Goal: Information Seeking & Learning: Check status

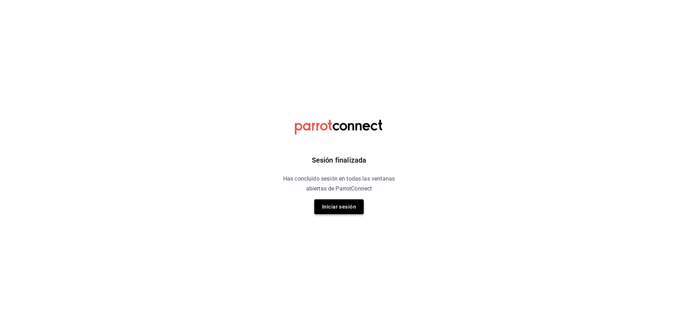
click at [340, 209] on button "Iniciar sesión" at bounding box center [338, 206] width 49 height 15
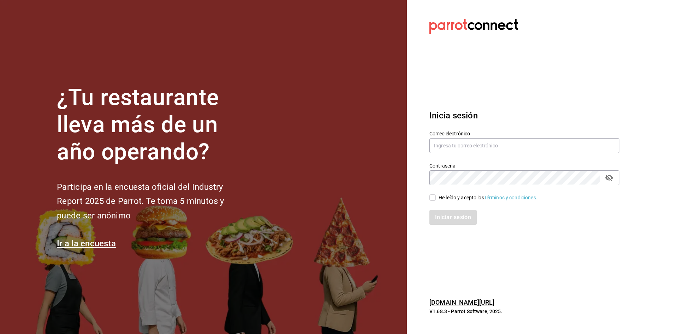
click at [449, 153] on div "Correo electrónico" at bounding box center [524, 142] width 190 height 24
click at [449, 149] on input "text" at bounding box center [524, 145] width 190 height 15
type input "[EMAIL_ADDRESS][DOMAIN_NAME]"
click at [436, 194] on span "He leído y acepto los Términos y condiciones." at bounding box center [487, 197] width 102 height 7
click at [436, 194] on input "He leído y acepto los Términos y condiciones." at bounding box center [432, 197] width 6 height 6
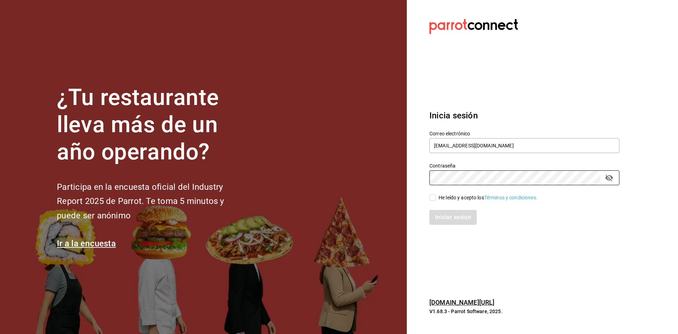
checkbox input "true"
click at [441, 219] on button "Iniciar sesión" at bounding box center [453, 217] width 48 height 15
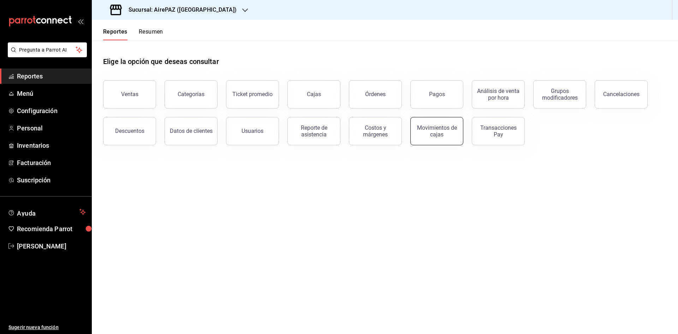
click at [451, 142] on button "Movimientos de cajas" at bounding box center [436, 131] width 53 height 28
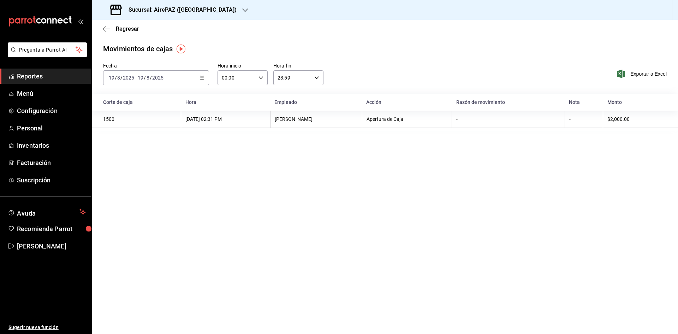
click at [200, 76] on icon "button" at bounding box center [201, 77] width 5 height 5
click at [147, 179] on span "Rango de fechas" at bounding box center [136, 178] width 55 height 7
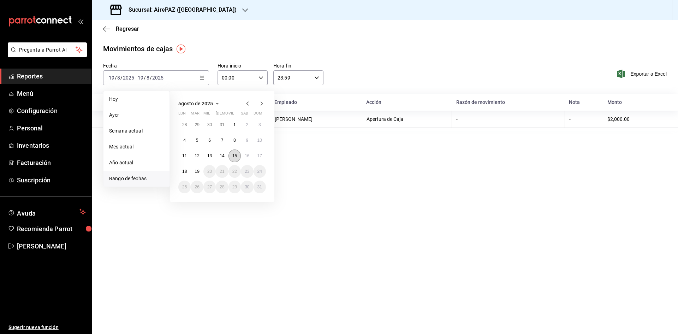
click at [235, 154] on abbr "15" at bounding box center [234, 155] width 5 height 5
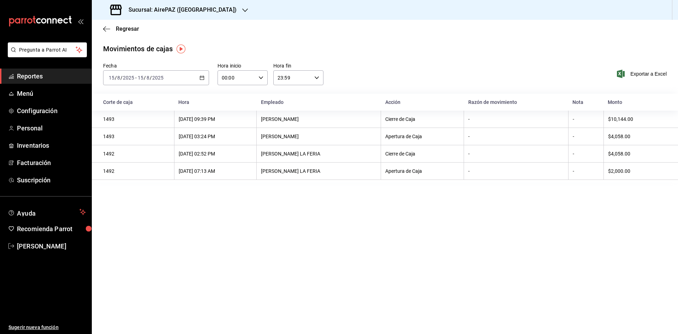
click at [242, 11] on icon "button" at bounding box center [245, 10] width 6 height 6
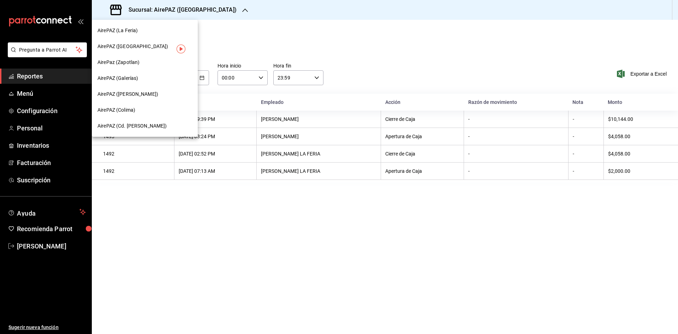
click at [147, 124] on span "AirePAZ (Cd. [PERSON_NAME])" at bounding box center [132, 125] width 70 height 7
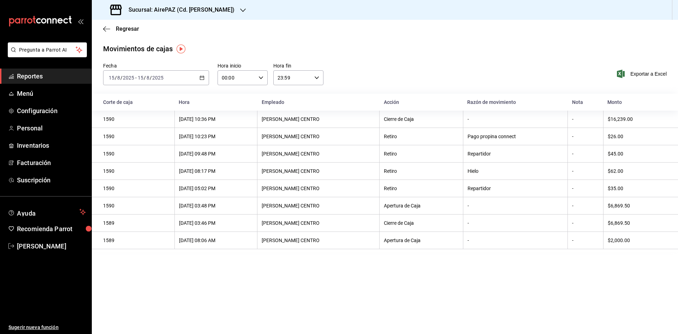
click at [201, 77] on icon "button" at bounding box center [201, 77] width 5 height 5
click at [121, 28] on span "Regresar" at bounding box center [127, 28] width 23 height 7
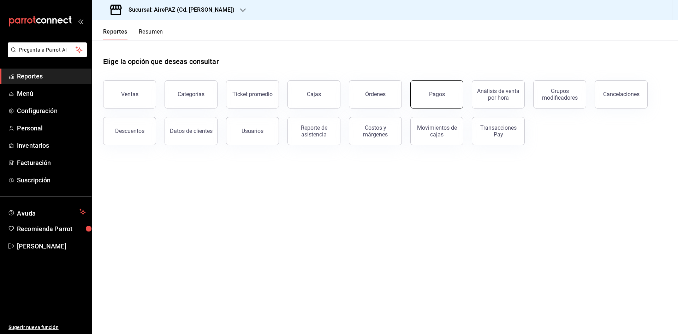
click at [441, 92] on div "Pagos" at bounding box center [437, 94] width 16 height 7
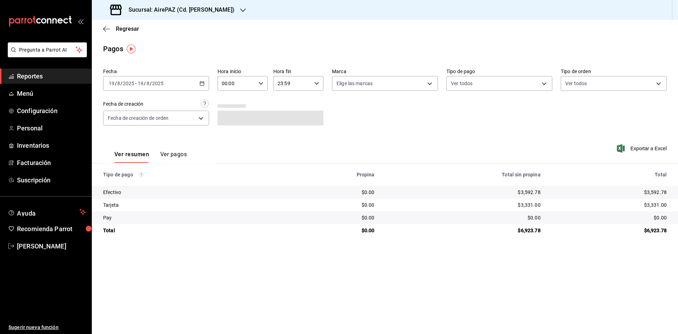
click at [200, 82] on \(Stroke\) "button" at bounding box center [202, 84] width 4 height 4
click at [131, 187] on span "Rango de fechas" at bounding box center [136, 183] width 55 height 7
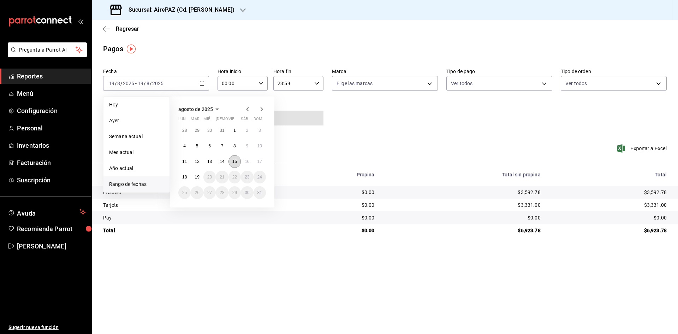
click at [237, 161] on abbr "15" at bounding box center [234, 161] width 5 height 5
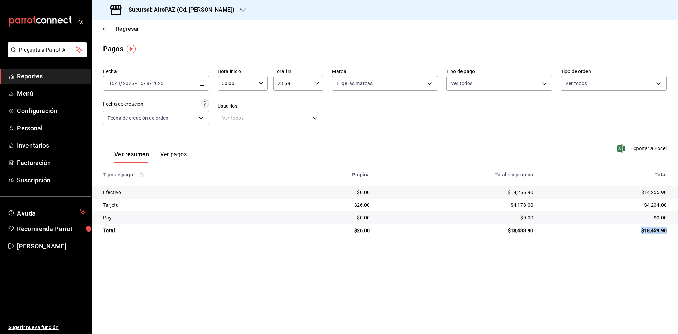
drag, startPoint x: 641, startPoint y: 229, endPoint x: 662, endPoint y: 228, distance: 21.6
click at [667, 230] on td "$18,459.90" at bounding box center [608, 230] width 139 height 13
copy div "$18,459.90"
drag, startPoint x: 644, startPoint y: 192, endPoint x: 671, endPoint y: 197, distance: 26.9
click at [671, 197] on td "$14,255.90" at bounding box center [608, 192] width 139 height 13
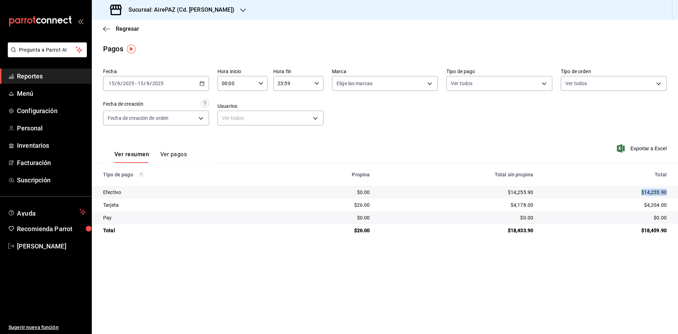
copy div "$14,255.90"
drag, startPoint x: 645, startPoint y: 202, endPoint x: 676, endPoint y: 203, distance: 30.4
click at [676, 203] on td "$4,204.00" at bounding box center [608, 204] width 139 height 13
copy div "$4,204.00"
click at [216, 11] on div "Sucursal: AirePAZ (Cd. [PERSON_NAME])" at bounding box center [172, 10] width 151 height 20
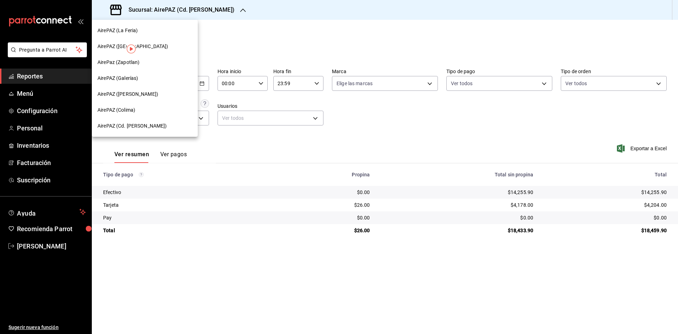
click at [287, 211] on div at bounding box center [339, 167] width 678 height 334
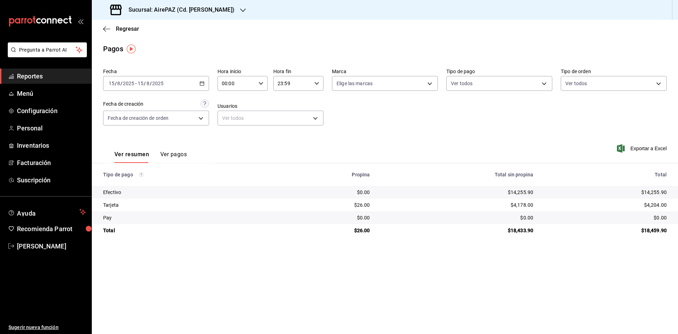
click at [202, 81] on icon "button" at bounding box center [201, 83] width 5 height 5
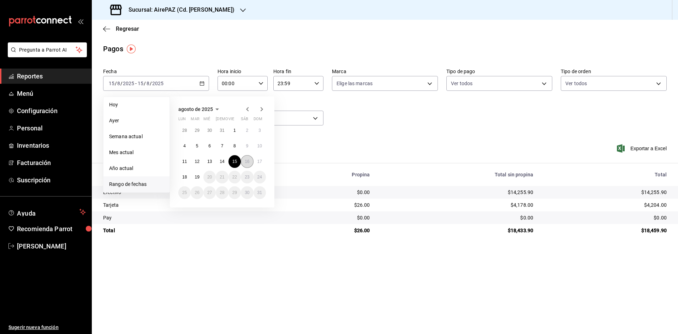
click at [243, 162] on button "16" at bounding box center [247, 161] width 12 height 13
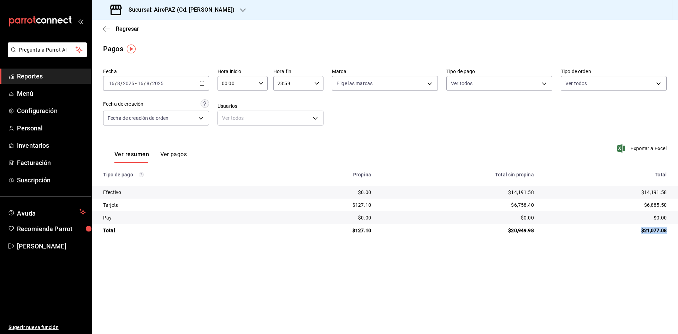
drag, startPoint x: 639, startPoint y: 231, endPoint x: 674, endPoint y: 230, distance: 34.6
click at [674, 230] on td "$21,077.08" at bounding box center [608, 230] width 138 height 13
copy div "$21,077.08"
drag, startPoint x: 640, startPoint y: 189, endPoint x: 671, endPoint y: 193, distance: 31.1
click at [671, 193] on td "$14,191.58" at bounding box center [608, 192] width 138 height 13
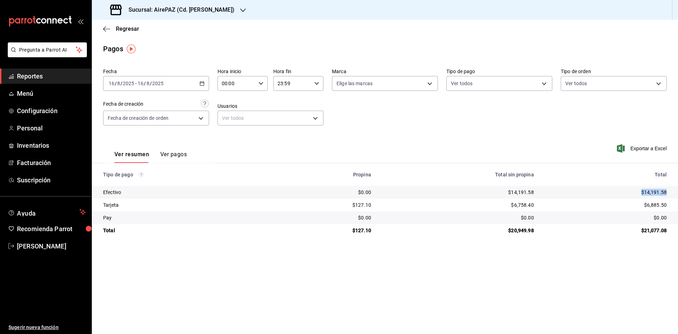
copy div "$14,191.58"
drag, startPoint x: 641, startPoint y: 204, endPoint x: 678, endPoint y: 208, distance: 36.5
click at [678, 208] on td "$6,885.50" at bounding box center [608, 204] width 138 height 13
copy div "$6,885.50"
click at [200, 83] on 287 "button" at bounding box center [202, 84] width 4 height 4
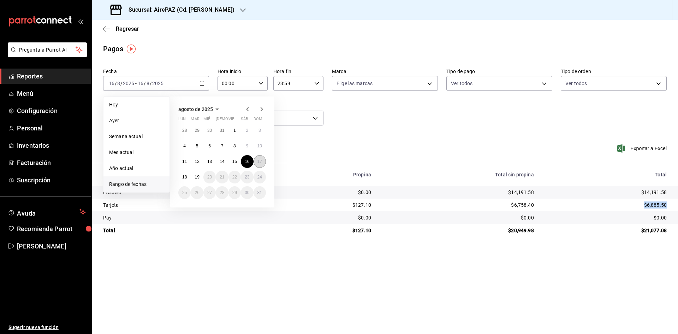
click at [260, 162] on abbr "17" at bounding box center [259, 161] width 5 height 5
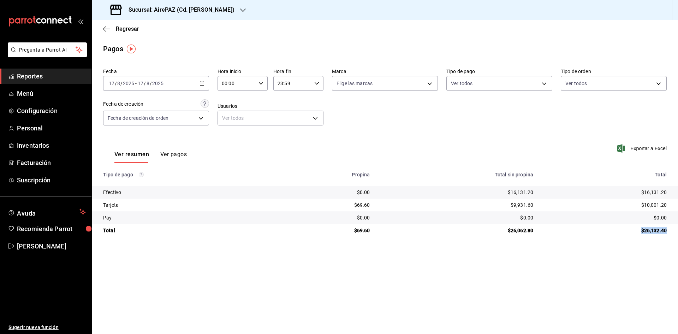
drag, startPoint x: 641, startPoint y: 229, endPoint x: 671, endPoint y: 229, distance: 30.4
click at [671, 229] on td "$26,132.40" at bounding box center [608, 230] width 139 height 13
copy div "$26,132.40"
drag, startPoint x: 641, startPoint y: 194, endPoint x: 669, endPoint y: 190, distance: 28.5
click at [670, 193] on td "$16,131.20" at bounding box center [608, 192] width 139 height 13
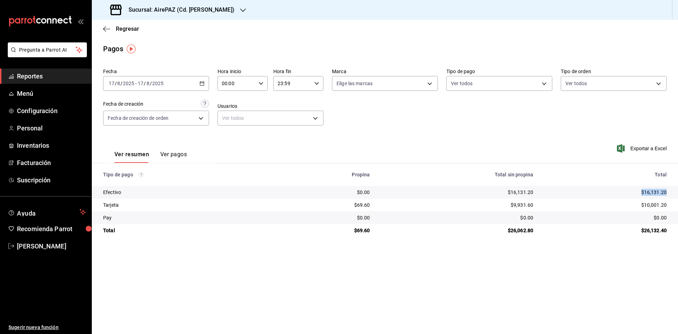
copy div "$16,131.20"
drag, startPoint x: 641, startPoint y: 204, endPoint x: 678, endPoint y: 199, distance: 36.7
click at [678, 199] on td "$10,001.20" at bounding box center [608, 204] width 139 height 13
copy div "$10,001.20"
click at [204, 81] on icon "button" at bounding box center [201, 83] width 5 height 5
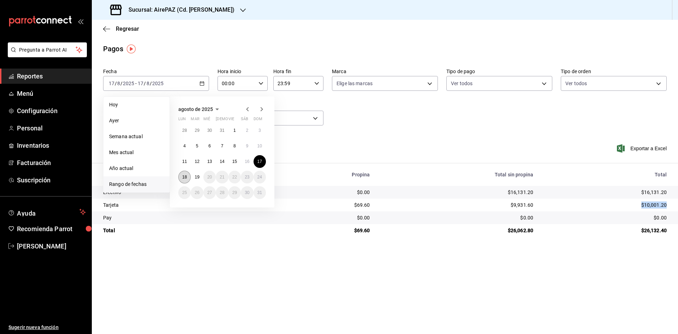
click at [187, 178] on button "18" at bounding box center [184, 177] width 12 height 13
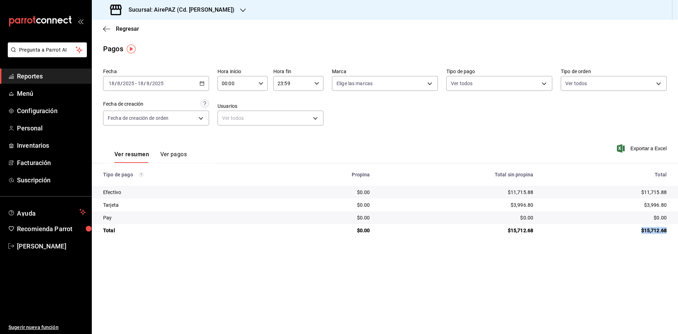
drag, startPoint x: 639, startPoint y: 231, endPoint x: 666, endPoint y: 234, distance: 26.3
click at [666, 234] on td "$15,712.68" at bounding box center [608, 230] width 139 height 13
copy div "$15,712.68"
click at [646, 192] on div "$11,715.88" at bounding box center [605, 192] width 122 height 7
drag, startPoint x: 641, startPoint y: 191, endPoint x: 669, endPoint y: 191, distance: 27.9
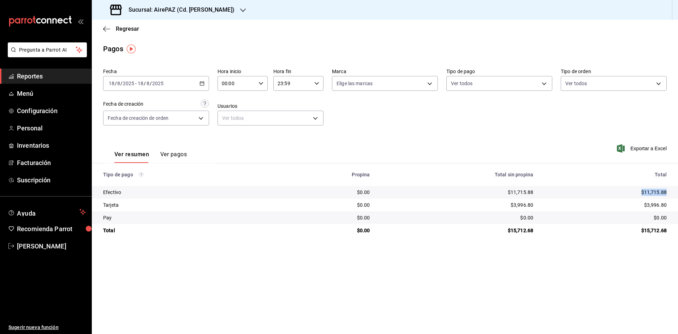
click at [669, 191] on td "$11,715.88" at bounding box center [608, 192] width 139 height 13
drag, startPoint x: 643, startPoint y: 204, endPoint x: 675, endPoint y: 209, distance: 33.3
click at [678, 206] on td "$3,996.80" at bounding box center [608, 204] width 139 height 13
click at [117, 31] on span "Regresar" at bounding box center [127, 28] width 23 height 7
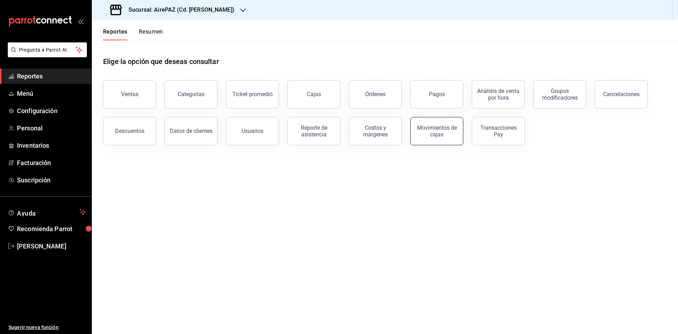
click at [436, 126] on div "Movimientos de cajas" at bounding box center [437, 130] width 44 height 13
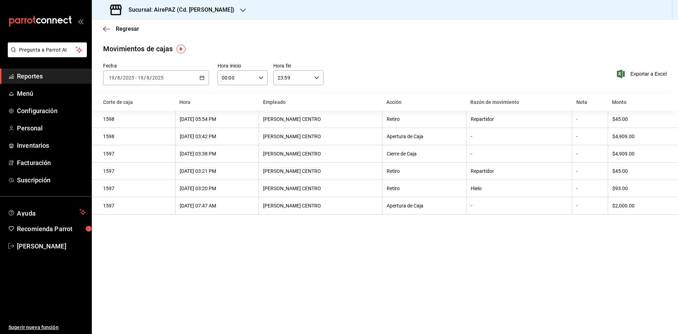
click at [203, 80] on div "[DATE] [DATE] - [DATE] [DATE]" at bounding box center [156, 77] width 106 height 15
click at [130, 177] on span "Rango de fechas" at bounding box center [136, 178] width 55 height 7
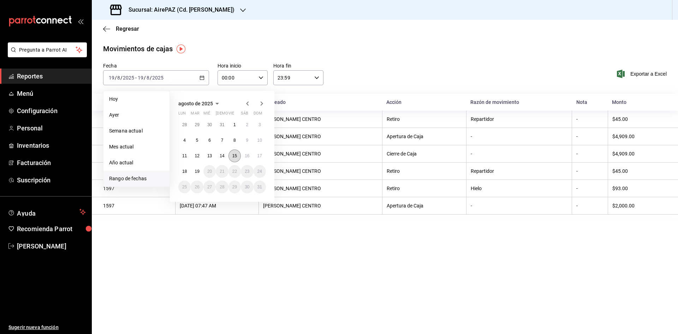
click at [232, 154] on abbr "15" at bounding box center [234, 155] width 5 height 5
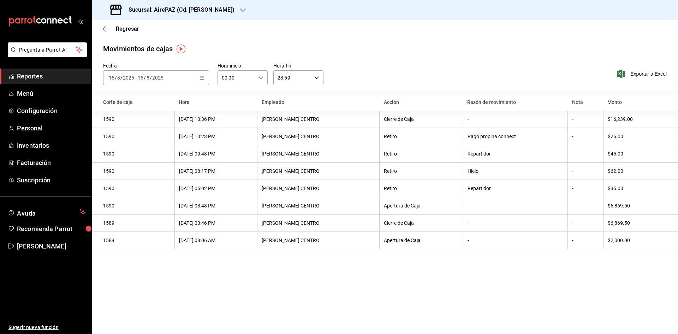
click at [204, 79] on div "[DATE] [DATE] - [DATE] [DATE]" at bounding box center [156, 77] width 106 height 15
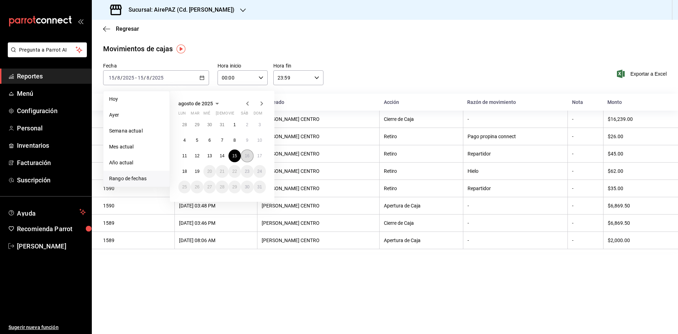
click at [248, 158] on button "16" at bounding box center [247, 155] width 12 height 13
click at [249, 158] on button "16" at bounding box center [247, 155] width 12 height 13
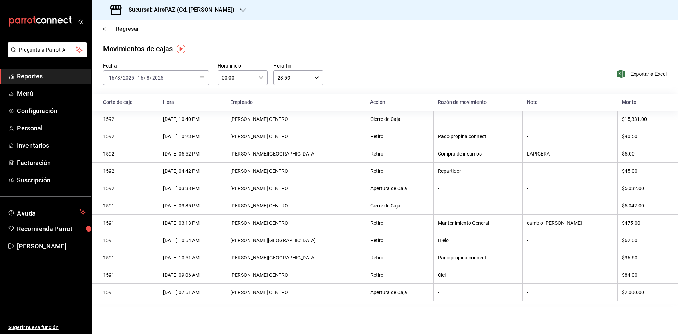
click at [204, 76] on div "[DATE] [DATE] - [DATE] [DATE]" at bounding box center [156, 77] width 106 height 15
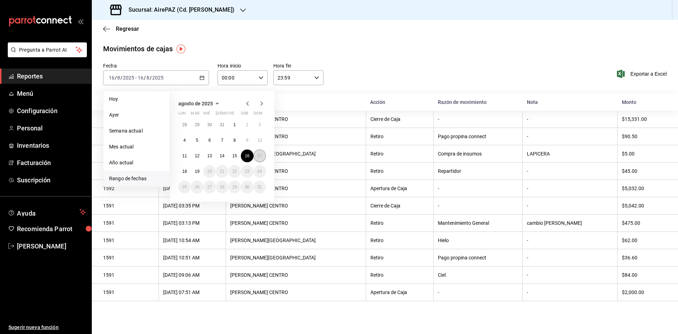
click at [256, 157] on button "17" at bounding box center [259, 155] width 12 height 13
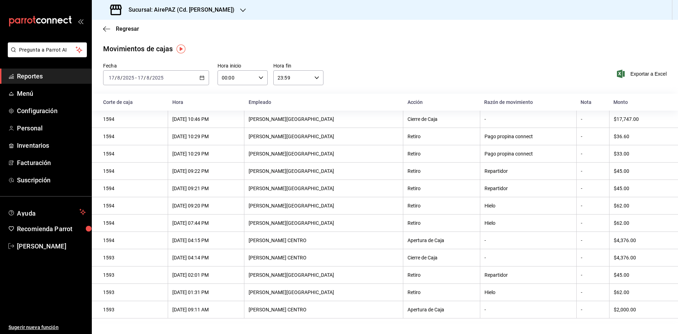
click at [201, 78] on icon "button" at bounding box center [201, 77] width 5 height 5
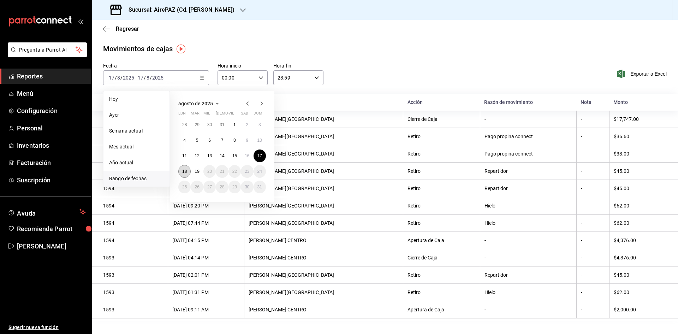
click at [190, 172] on button "18" at bounding box center [184, 171] width 12 height 13
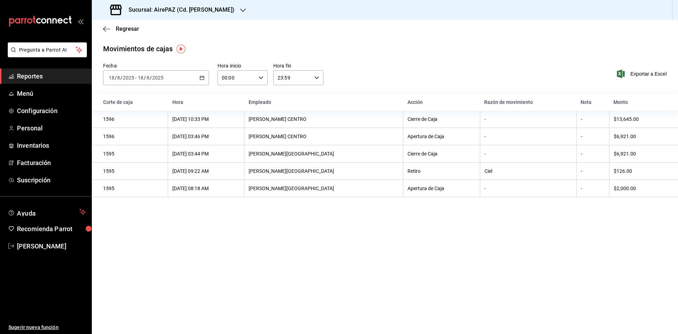
click at [240, 8] on icon "button" at bounding box center [243, 10] width 6 height 6
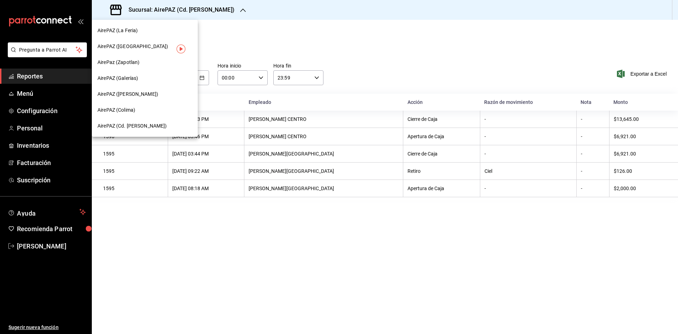
click at [139, 64] on div "AirePaz (Zapotlan)" at bounding box center [144, 62] width 95 height 7
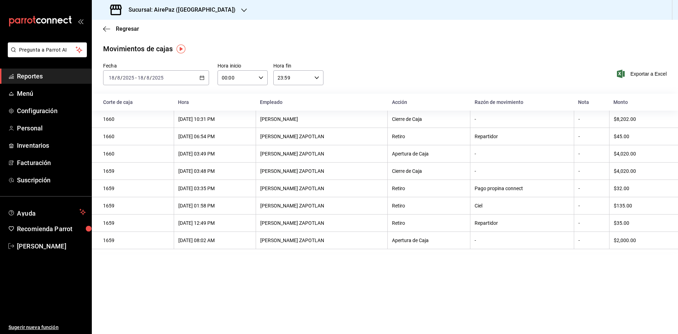
click at [201, 74] on div "[DATE] [DATE] - [DATE] [DATE]" at bounding box center [156, 77] width 106 height 15
click at [129, 176] on span "Rango de fechas" at bounding box center [136, 178] width 55 height 7
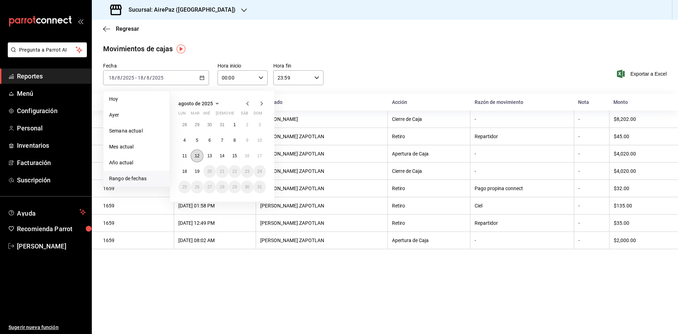
click at [194, 160] on button "12" at bounding box center [197, 155] width 12 height 13
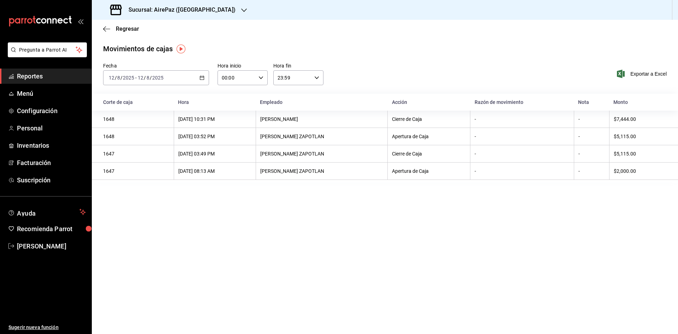
click at [201, 77] on icon "button" at bounding box center [201, 77] width 5 height 5
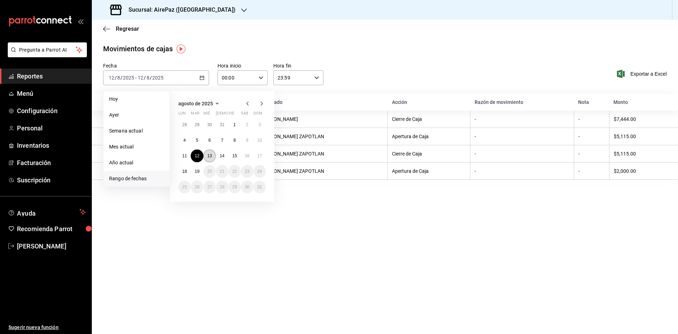
click at [210, 159] on button "13" at bounding box center [209, 155] width 12 height 13
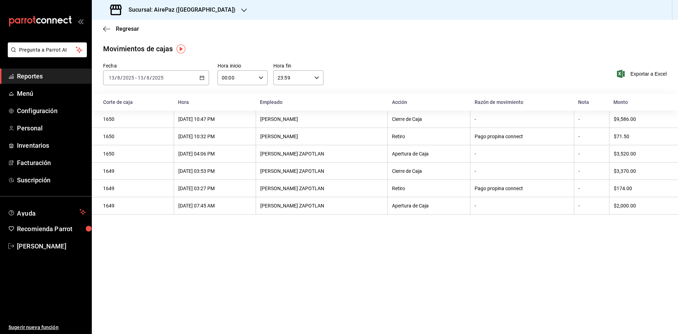
click at [204, 76] on \(Stroke\) "button" at bounding box center [202, 78] width 4 height 4
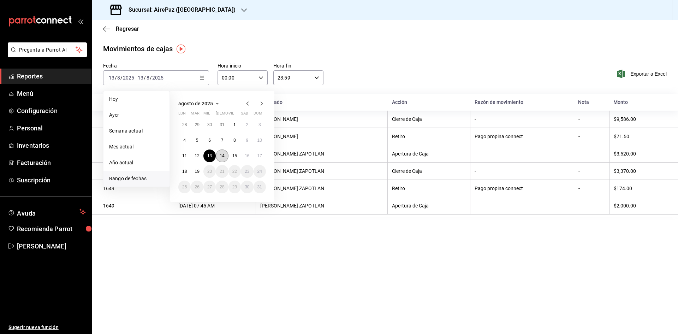
click at [220, 159] on button "14" at bounding box center [222, 155] width 12 height 13
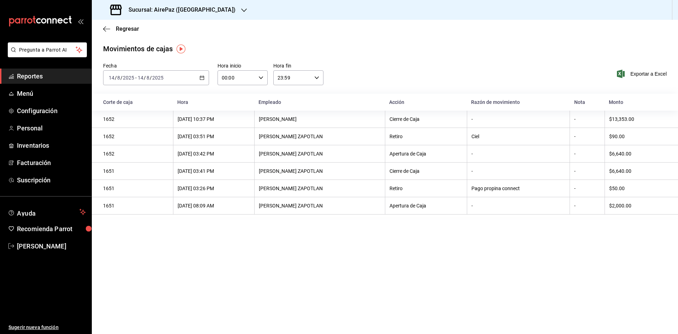
click at [201, 78] on icon "button" at bounding box center [201, 77] width 5 height 5
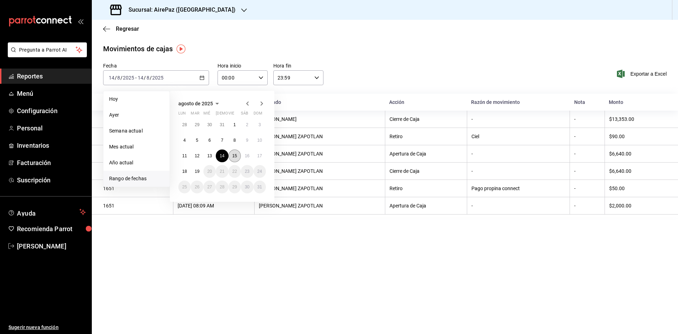
click at [234, 156] on abbr "15" at bounding box center [234, 155] width 5 height 5
click at [234, 155] on abbr "15" at bounding box center [234, 155] width 5 height 5
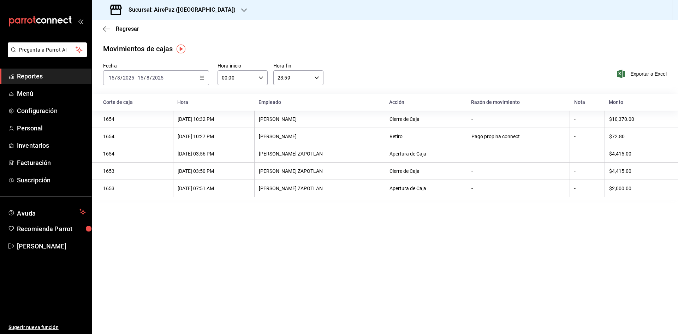
click at [204, 73] on div "[DATE] [DATE] - [DATE] [DATE]" at bounding box center [156, 77] width 106 height 15
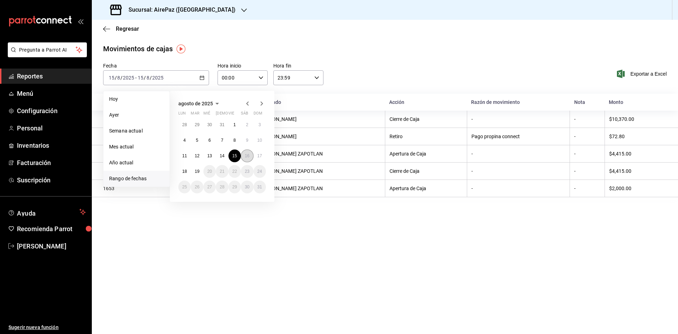
click at [246, 159] on button "16" at bounding box center [247, 155] width 12 height 13
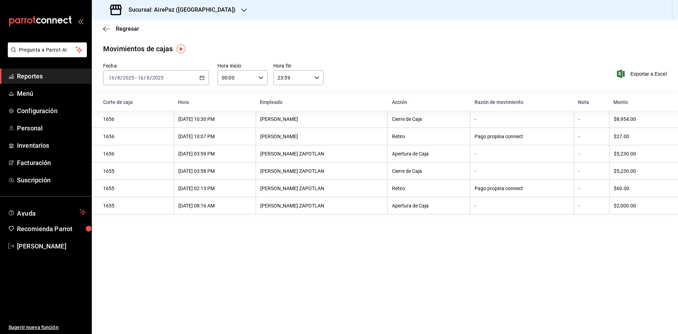
click at [202, 79] on icon "button" at bounding box center [201, 77] width 5 height 5
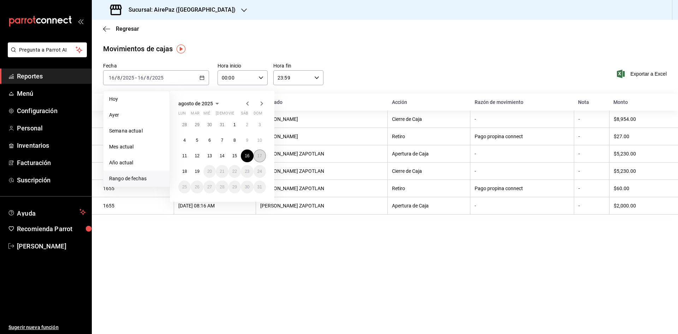
click at [258, 157] on button "17" at bounding box center [259, 155] width 12 height 13
click at [258, 157] on abbr "17" at bounding box center [259, 155] width 5 height 5
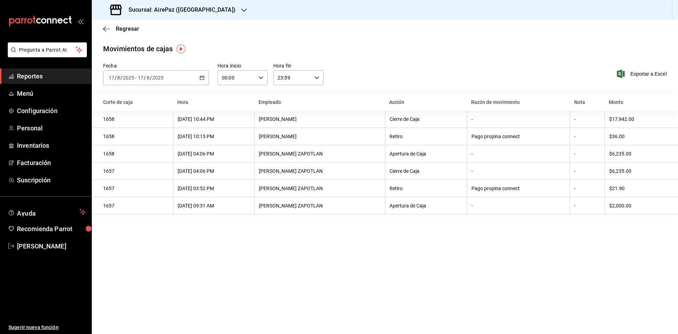
click at [200, 77] on \(Stroke\) "button" at bounding box center [202, 78] width 4 height 4
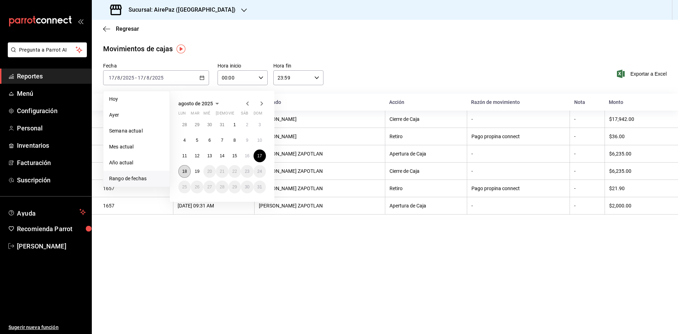
click at [182, 173] on button "18" at bounding box center [184, 171] width 12 height 13
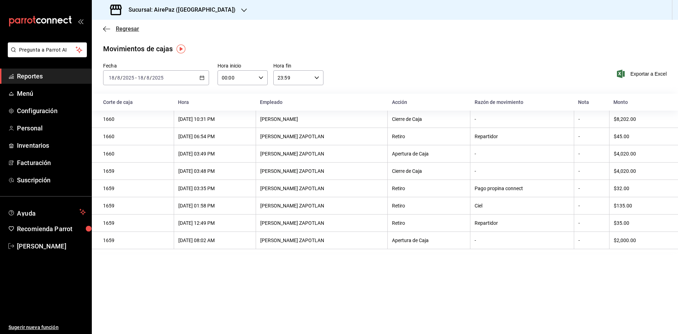
click at [120, 30] on span "Regresar" at bounding box center [127, 28] width 23 height 7
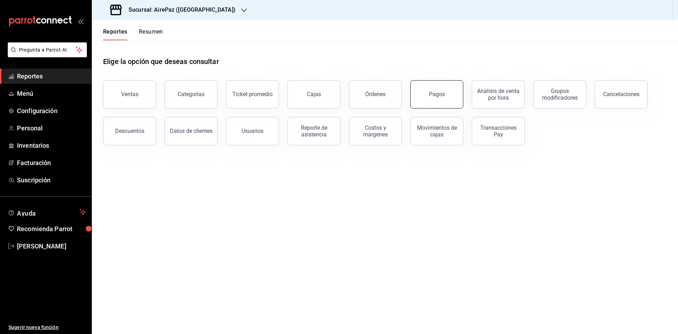
click at [440, 100] on button "Pagos" at bounding box center [436, 94] width 53 height 28
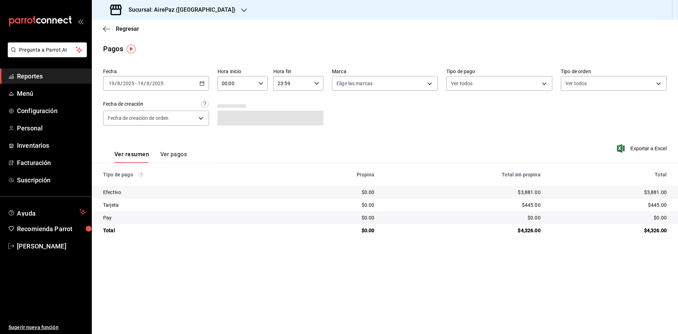
click at [204, 82] on \(Stroke\) "button" at bounding box center [202, 84] width 4 height 4
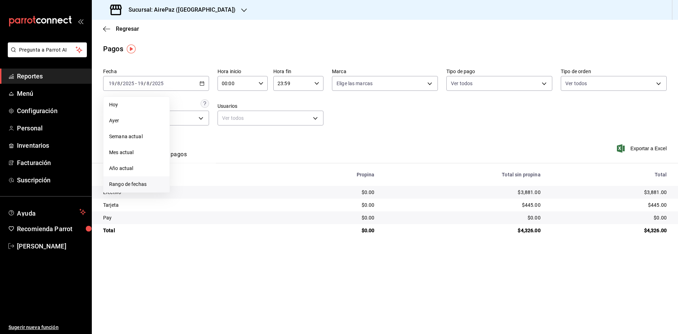
click at [144, 184] on span "Rango de fechas" at bounding box center [136, 183] width 55 height 7
click at [219, 160] on button "14" at bounding box center [222, 161] width 12 height 13
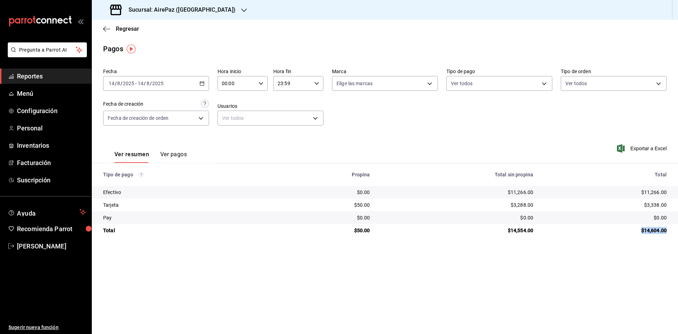
drag, startPoint x: 638, startPoint y: 229, endPoint x: 670, endPoint y: 228, distance: 31.4
click at [670, 228] on td "$14,604.00" at bounding box center [608, 230] width 139 height 13
drag, startPoint x: 638, startPoint y: 192, endPoint x: 672, endPoint y: 195, distance: 34.0
click at [672, 195] on td "$11,266.00" at bounding box center [608, 192] width 139 height 13
drag, startPoint x: 639, startPoint y: 203, endPoint x: 674, endPoint y: 209, distance: 35.5
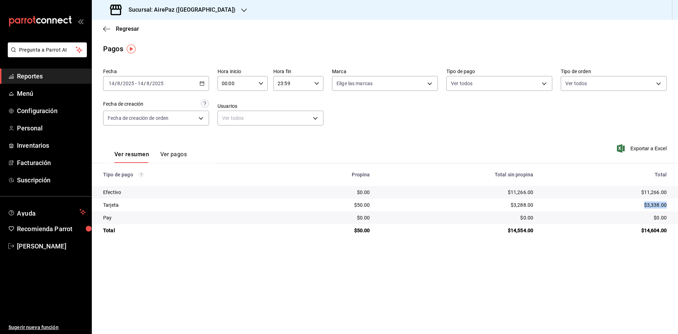
click at [674, 209] on td "$3,338.00" at bounding box center [608, 204] width 139 height 13
click at [201, 82] on icon "button" at bounding box center [201, 83] width 5 height 5
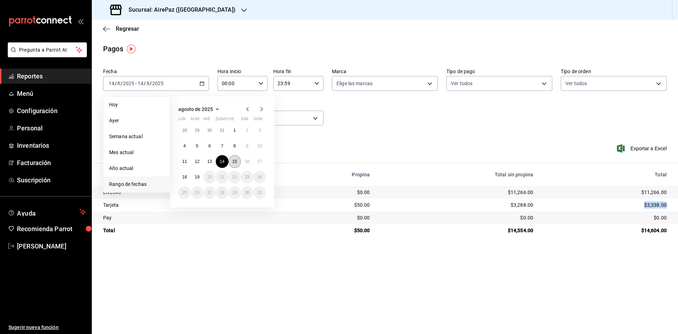
click at [238, 160] on button "15" at bounding box center [234, 161] width 12 height 13
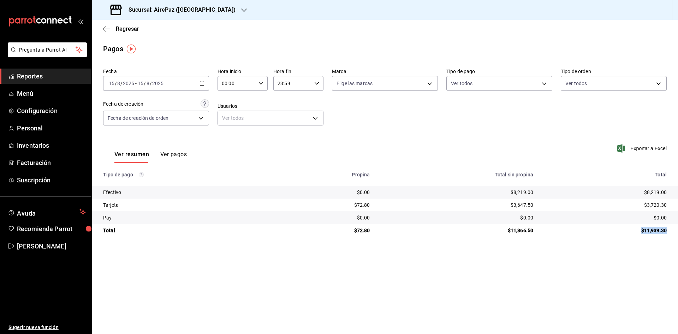
drag, startPoint x: 640, startPoint y: 229, endPoint x: 673, endPoint y: 231, distance: 33.3
click at [673, 231] on td "$11,939.30" at bounding box center [608, 230] width 139 height 13
drag, startPoint x: 642, startPoint y: 187, endPoint x: 669, endPoint y: 190, distance: 27.7
click at [669, 190] on td "$8,219.00" at bounding box center [608, 192] width 139 height 13
drag, startPoint x: 645, startPoint y: 204, endPoint x: 669, endPoint y: 205, distance: 24.7
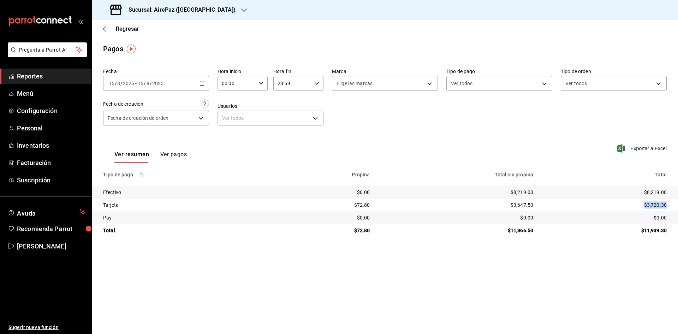
click at [669, 205] on td "$3,720.30" at bounding box center [608, 204] width 139 height 13
click at [198, 80] on div "[DATE] [DATE] - [DATE] [DATE]" at bounding box center [156, 83] width 106 height 15
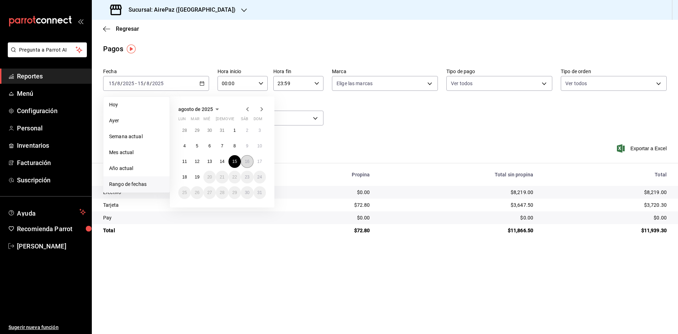
click at [250, 163] on button "16" at bounding box center [247, 161] width 12 height 13
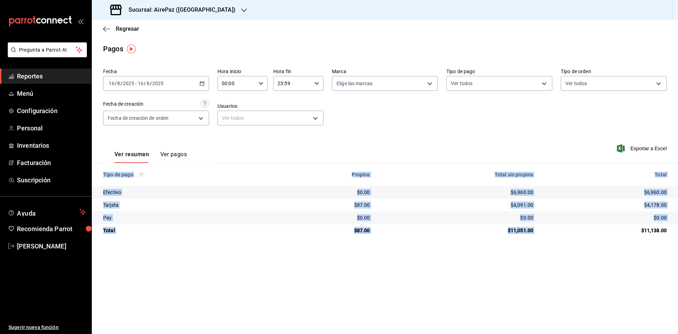
drag, startPoint x: 642, startPoint y: 229, endPoint x: 678, endPoint y: 233, distance: 35.6
click at [677, 239] on main "Regresar Pagos Fecha [DATE] [DATE] - [DATE] [DATE] Hora inicio 00:00 Hora inici…" at bounding box center [385, 177] width 586 height 314
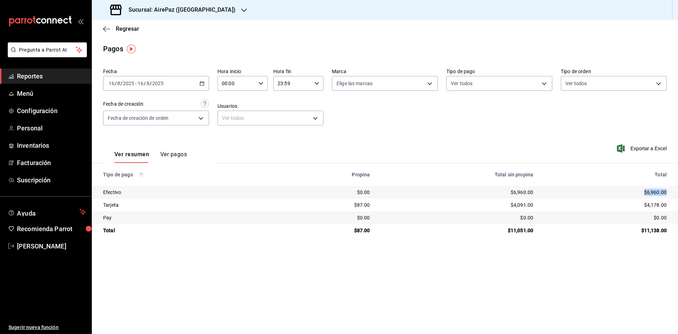
drag, startPoint x: 655, startPoint y: 192, endPoint x: 673, endPoint y: 196, distance: 18.4
click at [673, 196] on td "$6,960.00" at bounding box center [608, 192] width 139 height 13
drag, startPoint x: 642, startPoint y: 199, endPoint x: 673, endPoint y: 210, distance: 33.4
click at [673, 210] on td "$4,178.00" at bounding box center [608, 204] width 139 height 13
click at [199, 86] on div "[DATE] [DATE] - [DATE] [DATE]" at bounding box center [156, 83] width 106 height 15
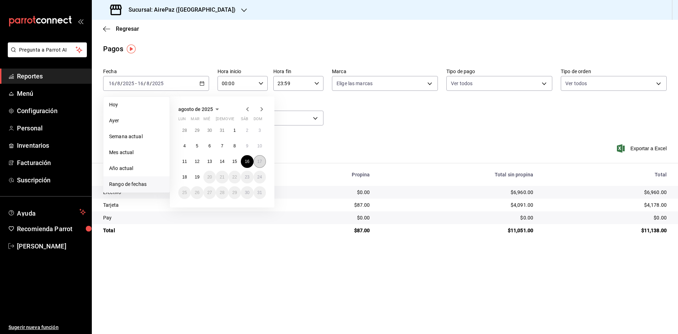
click at [256, 162] on button "17" at bounding box center [259, 161] width 12 height 13
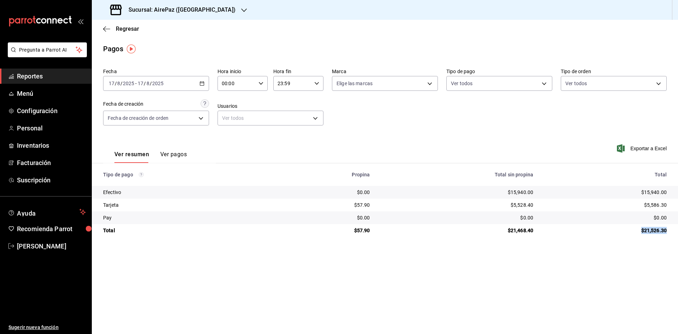
drag, startPoint x: 641, startPoint y: 228, endPoint x: 669, endPoint y: 234, distance: 29.2
click at [670, 233] on td "$21,526.30" at bounding box center [608, 230] width 139 height 13
drag, startPoint x: 639, startPoint y: 191, endPoint x: 673, endPoint y: 196, distance: 34.7
click at [673, 196] on td "$15,940.00" at bounding box center [608, 192] width 139 height 13
drag, startPoint x: 642, startPoint y: 202, endPoint x: 678, endPoint y: 210, distance: 36.3
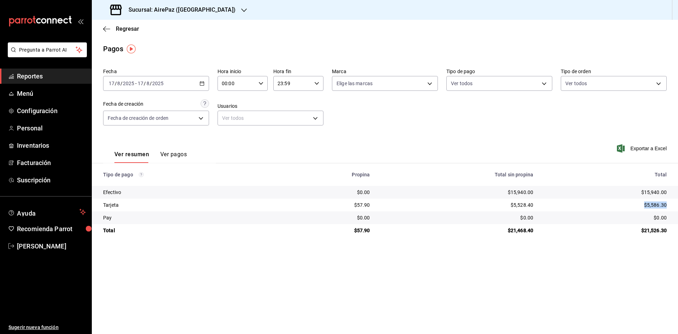
click at [678, 210] on td "$5,586.30" at bounding box center [608, 204] width 139 height 13
click at [203, 82] on \(Stroke\) "button" at bounding box center [202, 84] width 4 height 4
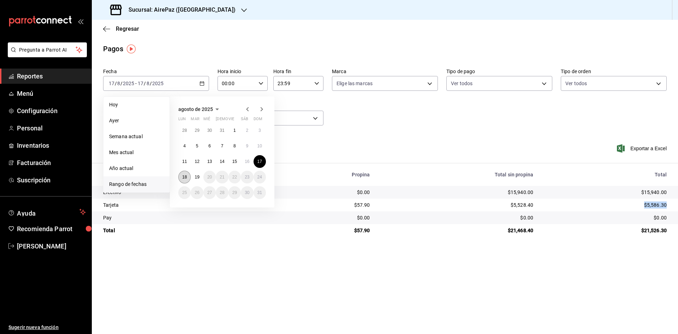
click at [184, 176] on abbr "18" at bounding box center [184, 176] width 5 height 5
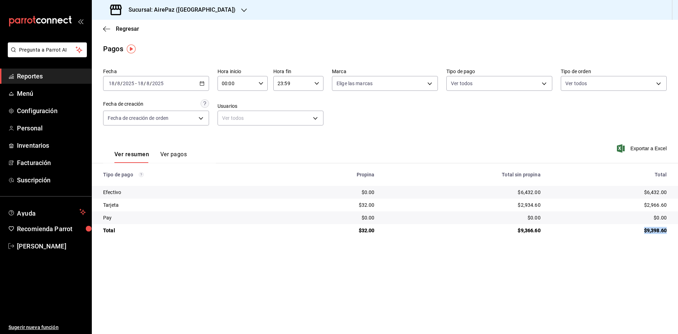
drag, startPoint x: 639, startPoint y: 232, endPoint x: 676, endPoint y: 229, distance: 37.9
click at [676, 229] on td "$9,398.60" at bounding box center [612, 230] width 132 height 13
drag, startPoint x: 644, startPoint y: 190, endPoint x: 672, endPoint y: 193, distance: 28.4
click at [672, 193] on td "$6,432.00" at bounding box center [612, 192] width 132 height 13
drag, startPoint x: 642, startPoint y: 201, endPoint x: 673, endPoint y: 206, distance: 31.4
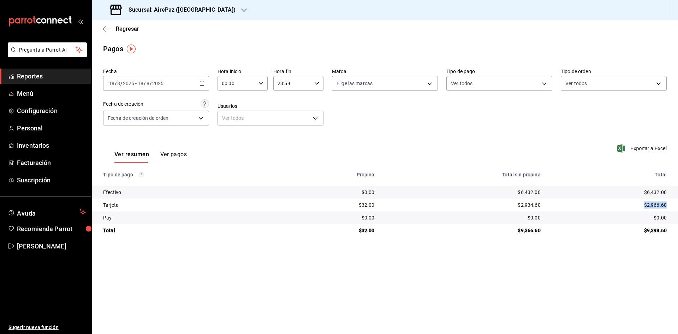
click at [673, 206] on td "$2,966.60" at bounding box center [612, 204] width 132 height 13
click at [207, 8] on div "Sucursal: AirePaz ([GEOGRAPHIC_DATA])" at bounding box center [173, 10] width 152 height 20
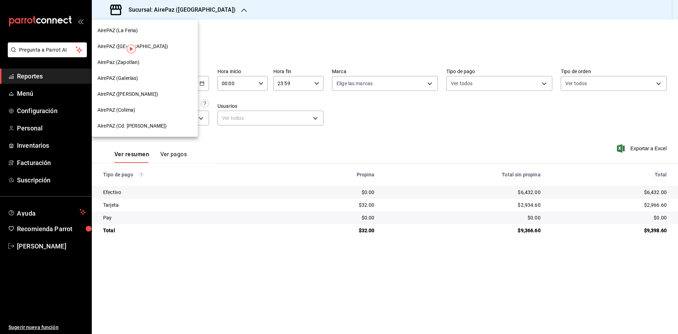
click at [126, 32] on span "AirePAZ (La Feria)" at bounding box center [117, 30] width 40 height 7
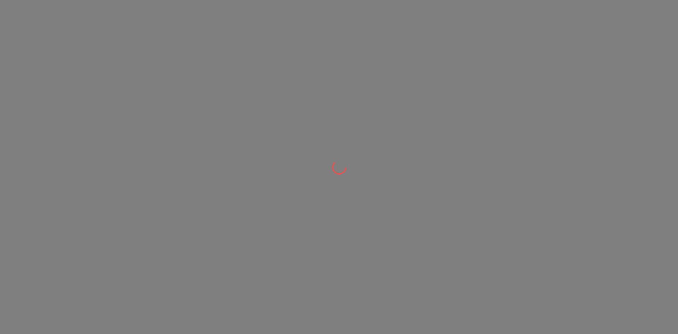
click at [126, 32] on div at bounding box center [339, 167] width 678 height 334
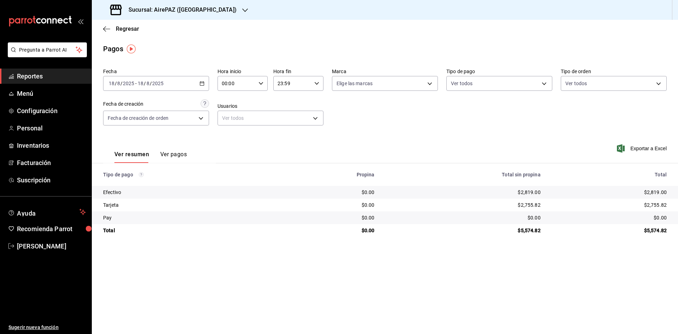
click at [202, 88] on div "[DATE] [DATE] - [DATE] [DATE]" at bounding box center [156, 83] width 106 height 15
click at [142, 183] on span "Rango de fechas" at bounding box center [136, 183] width 55 height 7
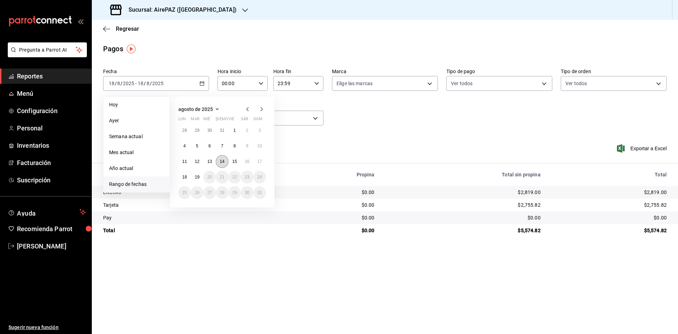
click at [225, 159] on button "14" at bounding box center [222, 161] width 12 height 13
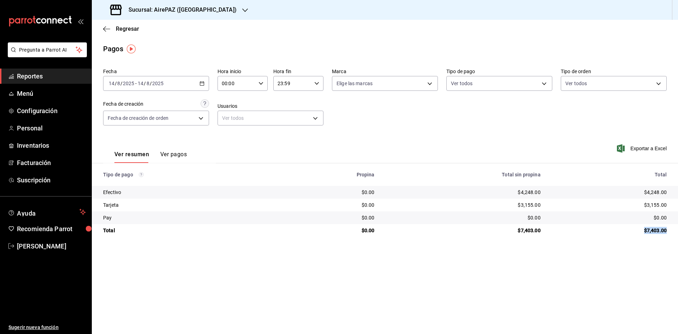
drag, startPoint x: 643, startPoint y: 230, endPoint x: 668, endPoint y: 231, distance: 24.7
click at [668, 231] on td "$7,403.00" at bounding box center [612, 230] width 132 height 13
drag, startPoint x: 647, startPoint y: 188, endPoint x: 678, endPoint y: 198, distance: 32.3
click at [678, 198] on td "$4,248.00" at bounding box center [612, 192] width 132 height 13
drag, startPoint x: 639, startPoint y: 208, endPoint x: 663, endPoint y: 201, distance: 24.8
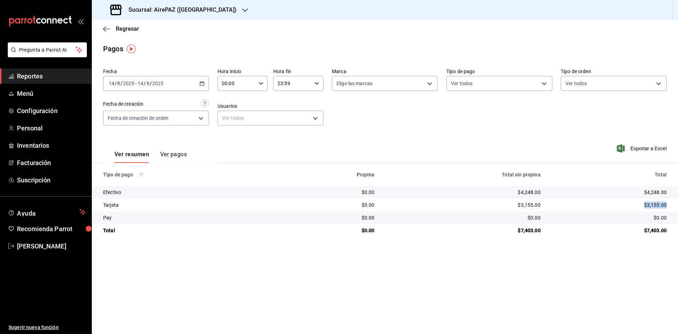
click at [667, 201] on td "$3,155.00" at bounding box center [612, 204] width 132 height 13
click at [203, 84] on icon "button" at bounding box center [201, 83] width 5 height 5
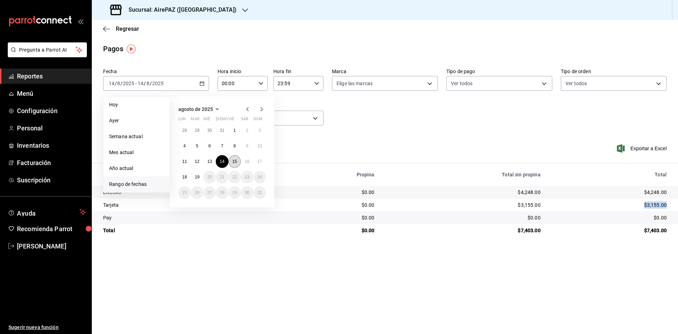
click at [233, 162] on abbr "15" at bounding box center [234, 161] width 5 height 5
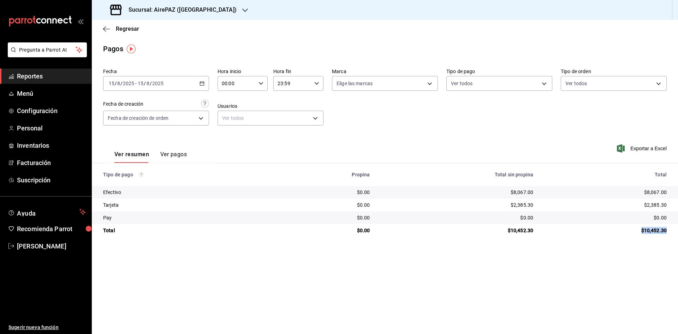
drag, startPoint x: 641, startPoint y: 229, endPoint x: 670, endPoint y: 234, distance: 30.1
click at [670, 234] on td "$10,452.30" at bounding box center [608, 230] width 139 height 13
drag, startPoint x: 643, startPoint y: 193, endPoint x: 678, endPoint y: 199, distance: 35.1
click at [678, 199] on tbody "Efectivo $0.00 $8,067.00 $8,067.00 Tarjeta $0.00 $2,385.30 $2,385.30 Pay $0.00 …" at bounding box center [385, 211] width 586 height 51
click at [641, 196] on div "$8,067.00" at bounding box center [605, 192] width 122 height 7
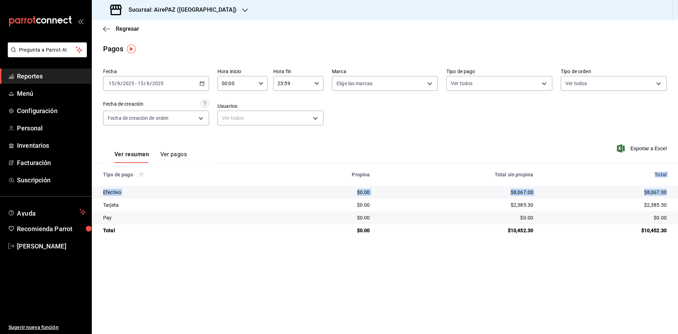
drag, startPoint x: 642, startPoint y: 187, endPoint x: 668, endPoint y: 192, distance: 27.0
click at [668, 192] on table "Tipo de pago Propina Total sin propina Total Efectivo $0.00 $8,067.00 $8,067.00…" at bounding box center [385, 199] width 586 height 73
click at [668, 193] on td "$8,067.00" at bounding box center [608, 192] width 139 height 13
drag, startPoint x: 643, startPoint y: 190, endPoint x: 671, endPoint y: 196, distance: 28.7
click at [671, 196] on td "$8,067.00" at bounding box center [608, 192] width 139 height 13
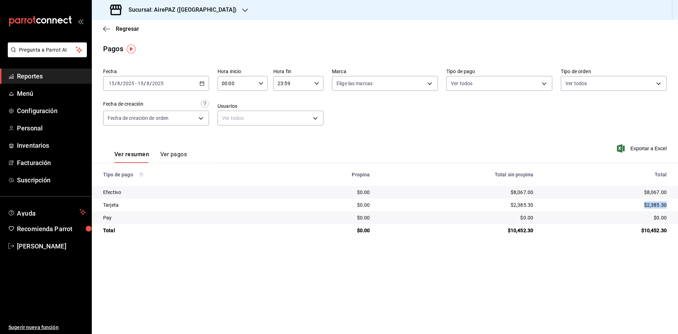
drag, startPoint x: 645, startPoint y: 203, endPoint x: 672, endPoint y: 208, distance: 27.3
click at [672, 208] on td "$2,385.30" at bounding box center [608, 204] width 139 height 13
click at [205, 83] on div "[DATE] [DATE] - [DATE] [DATE]" at bounding box center [156, 83] width 106 height 15
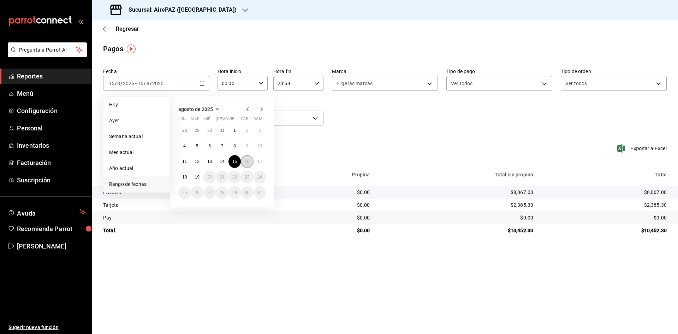
click at [247, 165] on button "16" at bounding box center [247, 161] width 12 height 13
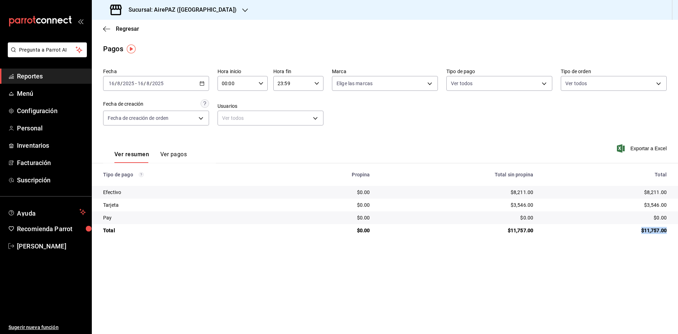
drag, startPoint x: 638, startPoint y: 228, endPoint x: 671, endPoint y: 236, distance: 34.0
click at [671, 236] on td "$11,757.00" at bounding box center [608, 230] width 139 height 13
drag, startPoint x: 643, startPoint y: 188, endPoint x: 670, endPoint y: 194, distance: 27.1
click at [670, 194] on td "$8,211.00" at bounding box center [608, 192] width 139 height 13
drag, startPoint x: 643, startPoint y: 206, endPoint x: 674, endPoint y: 202, distance: 31.8
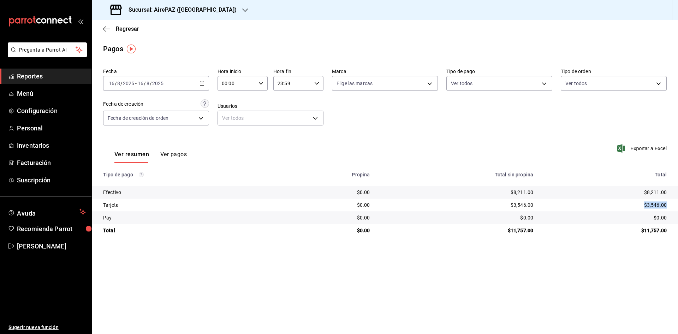
click at [674, 202] on td "$3,546.00" at bounding box center [608, 204] width 139 height 13
click at [201, 85] on \(Stroke\) "button" at bounding box center [202, 84] width 4 height 4
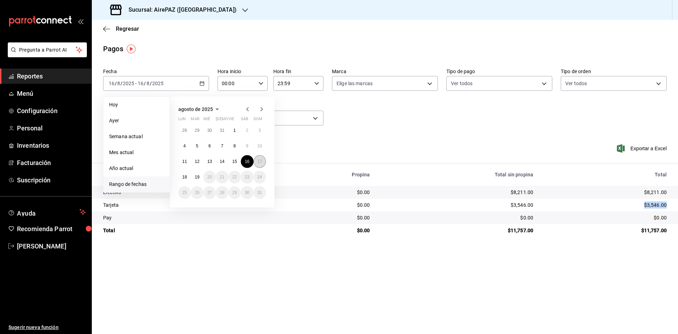
click at [257, 163] on abbr "17" at bounding box center [259, 161] width 5 height 5
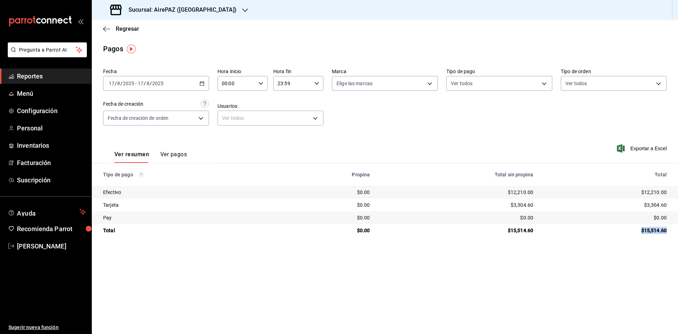
drag, startPoint x: 639, startPoint y: 230, endPoint x: 671, endPoint y: 235, distance: 32.2
click at [671, 235] on td "$15,514.60" at bounding box center [608, 230] width 139 height 13
drag, startPoint x: 640, startPoint y: 190, endPoint x: 675, endPoint y: 193, distance: 35.2
click at [675, 193] on td "$12,210.00" at bounding box center [608, 192] width 139 height 13
drag, startPoint x: 643, startPoint y: 203, endPoint x: 673, endPoint y: 205, distance: 30.4
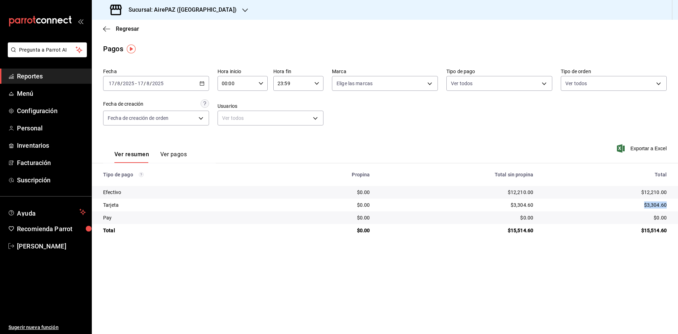
click at [673, 205] on td "$3,304.60" at bounding box center [608, 204] width 139 height 13
click at [201, 82] on \(Stroke\) "button" at bounding box center [201, 81] width 0 height 0
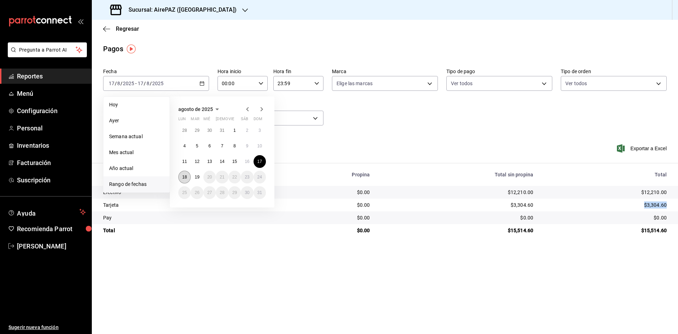
click at [186, 178] on abbr "18" at bounding box center [184, 176] width 5 height 5
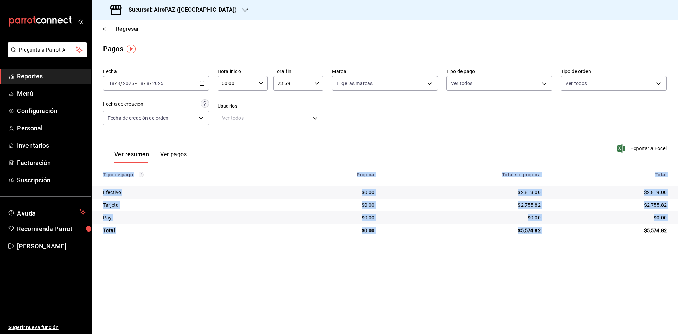
drag, startPoint x: 639, startPoint y: 229, endPoint x: 674, endPoint y: 239, distance: 36.8
click at [674, 239] on main "Regresar Pagos Fecha [DATE] [DATE] - [DATE] [DATE] Hora inicio 00:00 Hora inici…" at bounding box center [385, 177] width 586 height 314
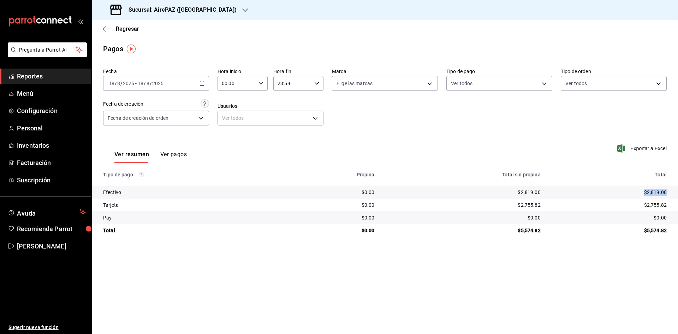
drag, startPoint x: 644, startPoint y: 192, endPoint x: 672, endPoint y: 197, distance: 28.3
click at [672, 197] on td "$2,819.00" at bounding box center [612, 192] width 132 height 13
drag, startPoint x: 643, startPoint y: 205, endPoint x: 670, endPoint y: 208, distance: 28.1
click at [670, 208] on td "$2,755.82" at bounding box center [612, 204] width 132 height 13
click at [134, 26] on span "Regresar" at bounding box center [127, 28] width 23 height 7
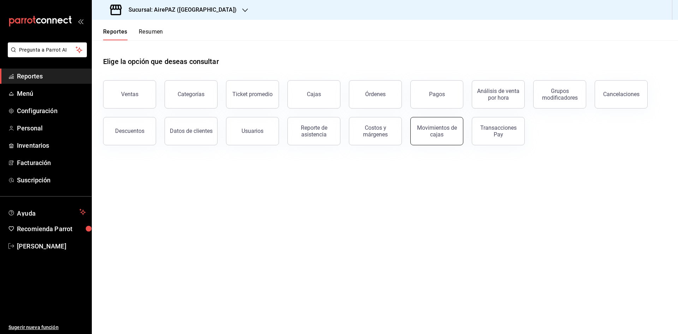
click at [437, 131] on div "Movimientos de cajas" at bounding box center [437, 130] width 44 height 13
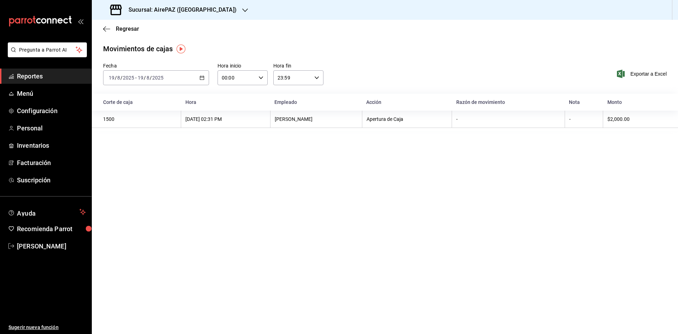
click at [202, 78] on icon "button" at bounding box center [201, 77] width 5 height 5
click at [136, 178] on span "Rango de fechas" at bounding box center [136, 178] width 55 height 7
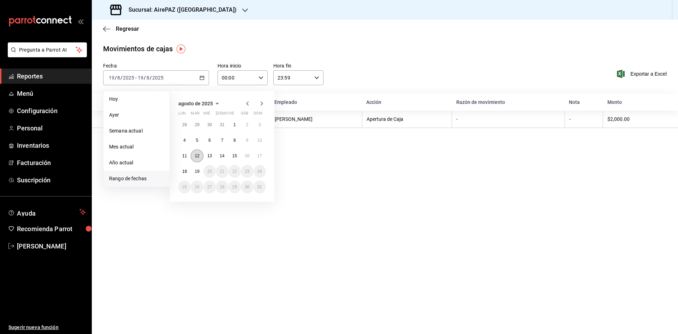
click at [200, 158] on button "12" at bounding box center [197, 155] width 12 height 13
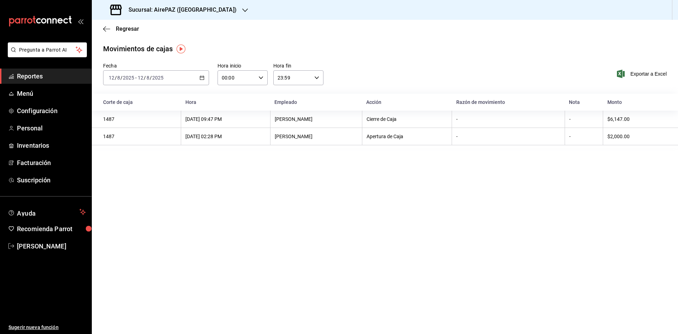
click at [204, 79] on \(Stroke\) "button" at bounding box center [202, 78] width 4 height 4
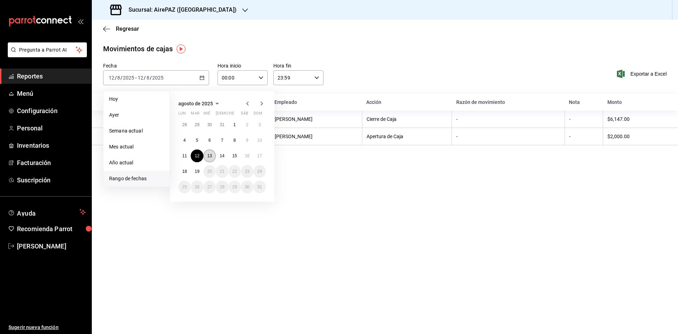
click at [214, 155] on button "13" at bounding box center [209, 155] width 12 height 13
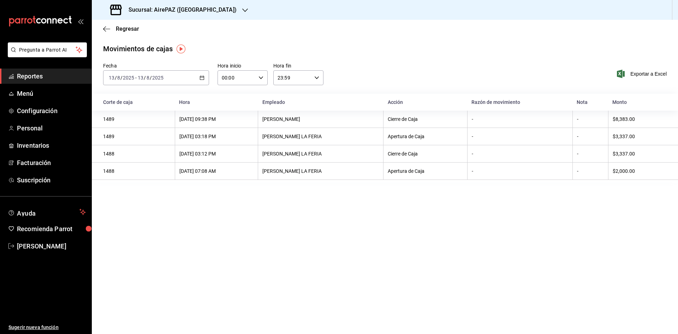
click at [199, 77] on icon "button" at bounding box center [201, 77] width 5 height 5
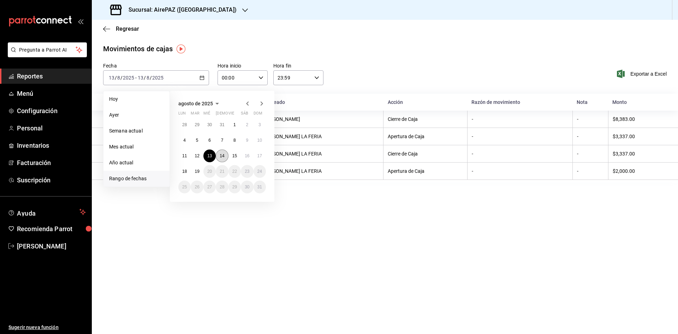
click at [224, 159] on button "14" at bounding box center [222, 155] width 12 height 13
click at [223, 158] on button "14" at bounding box center [222, 155] width 12 height 13
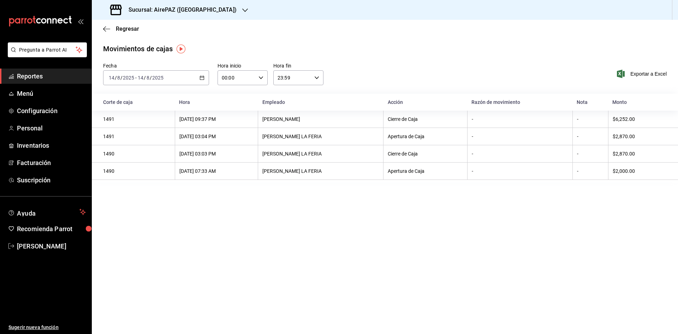
click at [201, 76] on \(Stroke\) "button" at bounding box center [202, 78] width 4 height 4
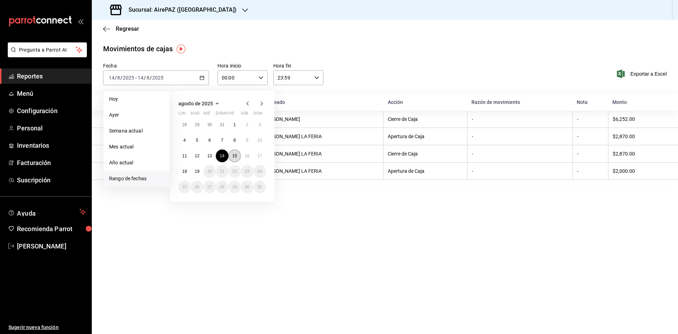
click at [235, 160] on button "15" at bounding box center [234, 155] width 12 height 13
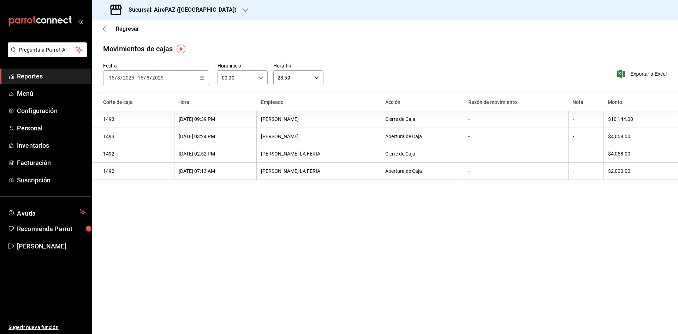
click at [199, 76] on div "[DATE] [DATE] - [DATE] [DATE]" at bounding box center [156, 77] width 106 height 15
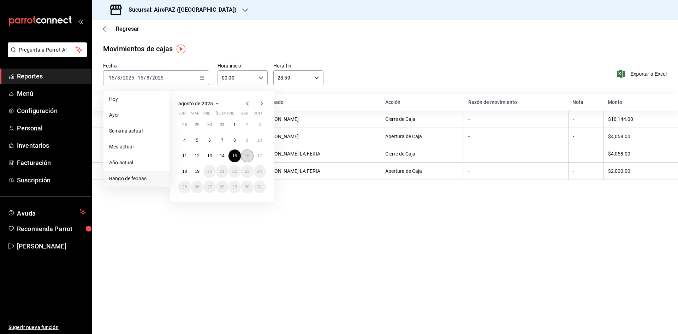
click at [246, 154] on abbr "16" at bounding box center [247, 155] width 5 height 5
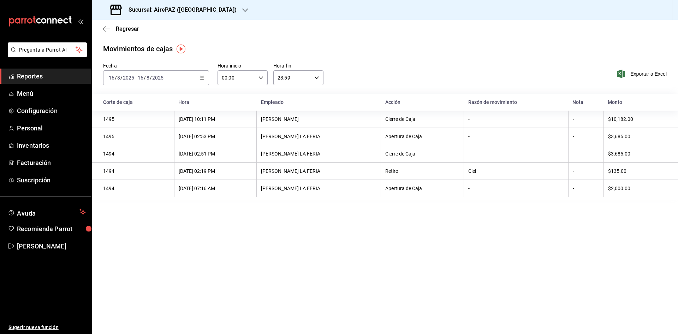
click at [204, 76] on \(Stroke\) "button" at bounding box center [202, 78] width 4 height 4
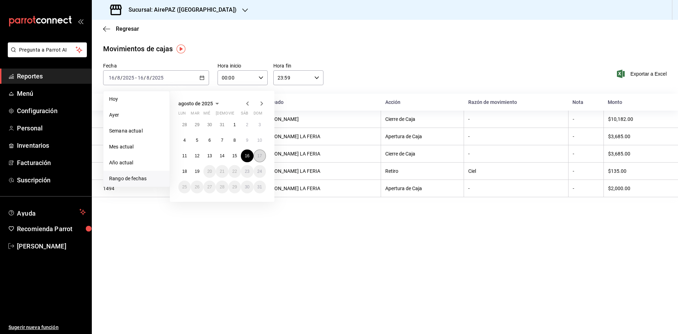
click at [259, 155] on abbr "17" at bounding box center [259, 155] width 5 height 5
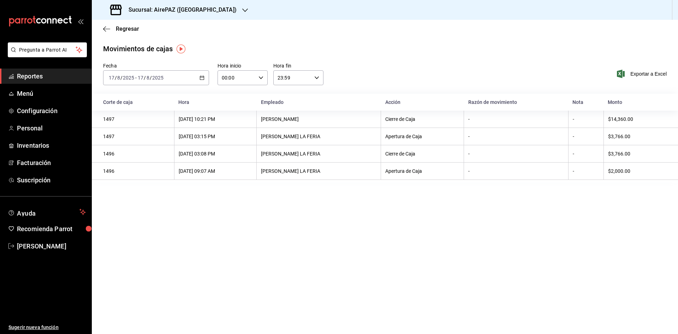
click at [200, 78] on \(Stroke\) "button" at bounding box center [202, 78] width 4 height 4
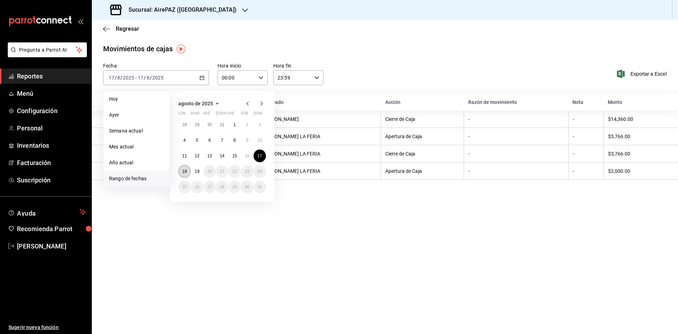
click at [186, 170] on abbr "18" at bounding box center [184, 171] width 5 height 5
